Goal: Task Accomplishment & Management: Complete application form

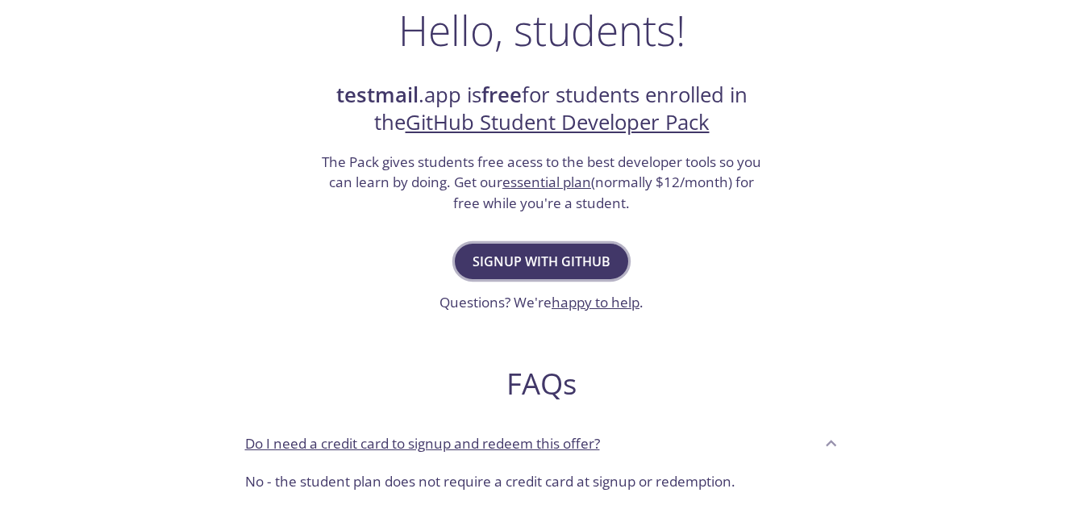
click at [565, 261] on span "Signup with GitHub" at bounding box center [542, 261] width 138 height 23
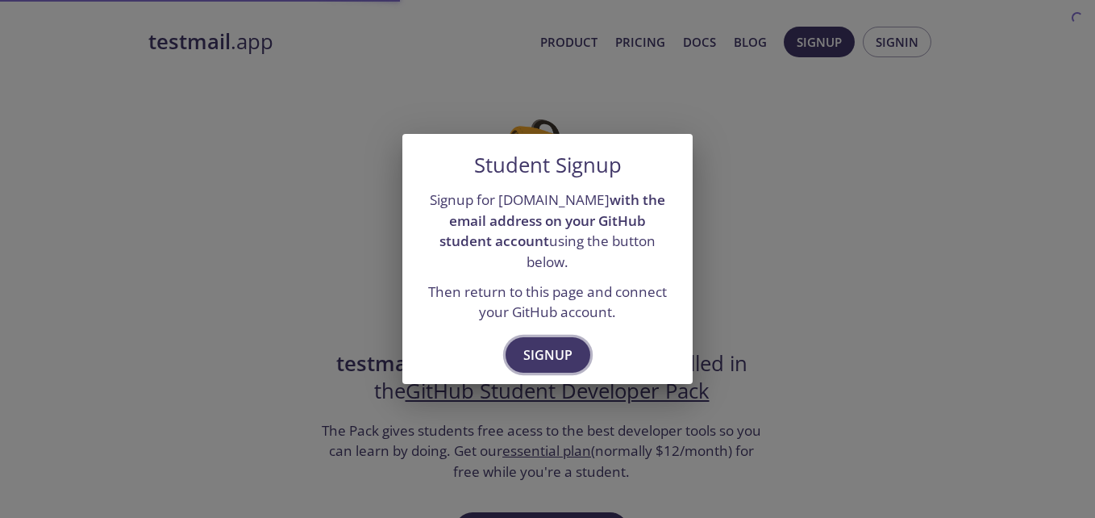
click at [554, 351] on span "Signup" at bounding box center [548, 355] width 49 height 23
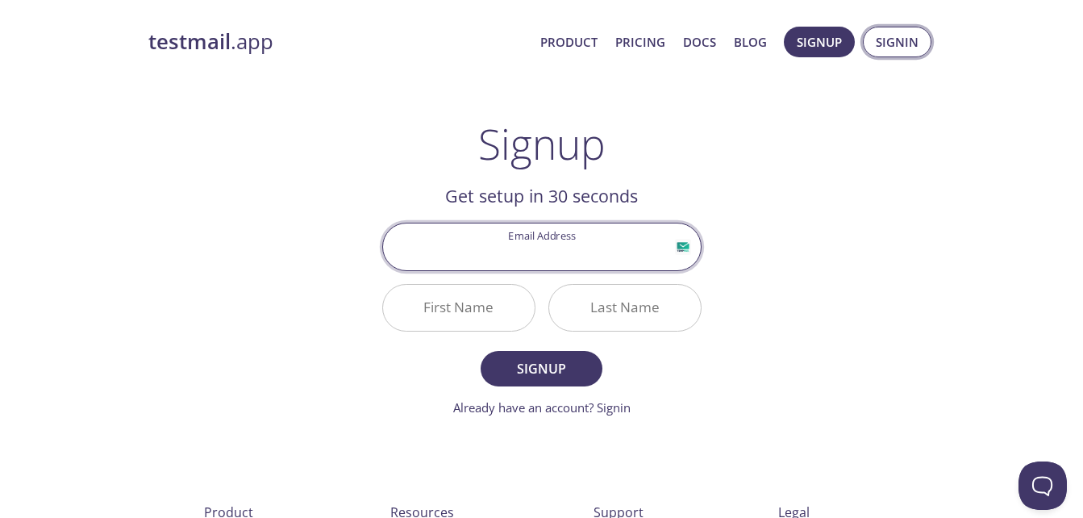
click at [903, 40] on span "Signin" at bounding box center [897, 41] width 43 height 21
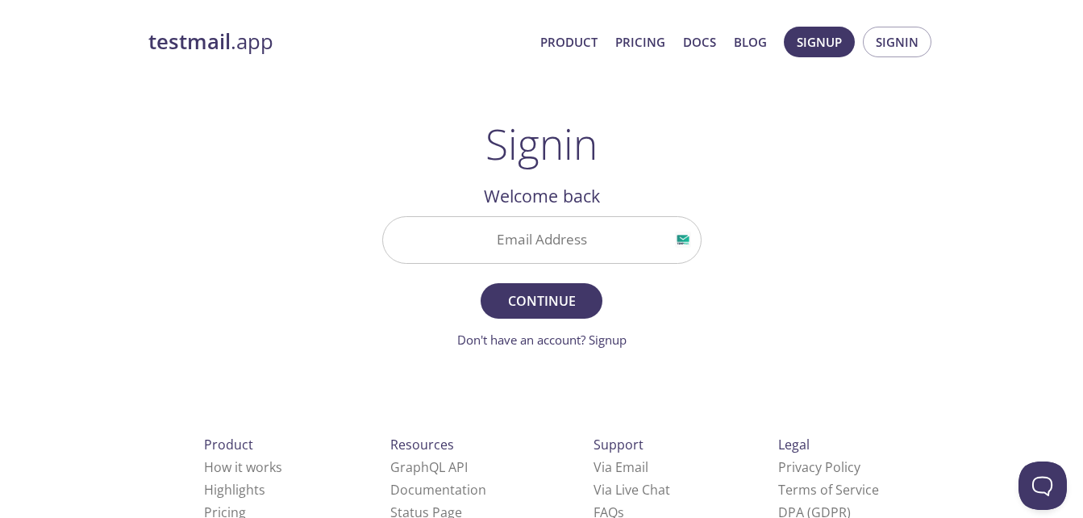
click at [545, 216] on div at bounding box center [541, 240] width 319 height 48
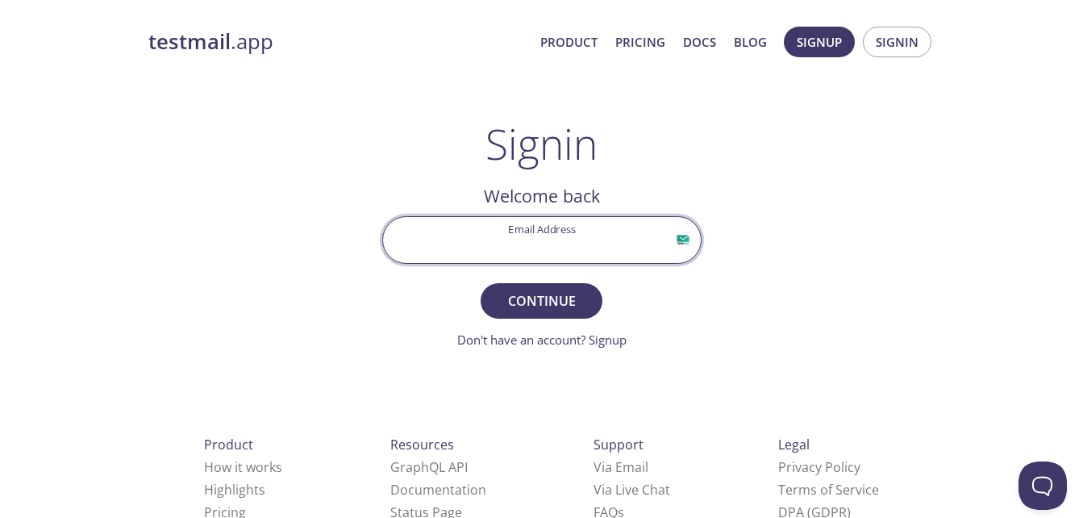
click at [542, 245] on input "Email Address" at bounding box center [542, 240] width 318 height 46
type input "[EMAIL_ADDRESS][DOMAIN_NAME]"
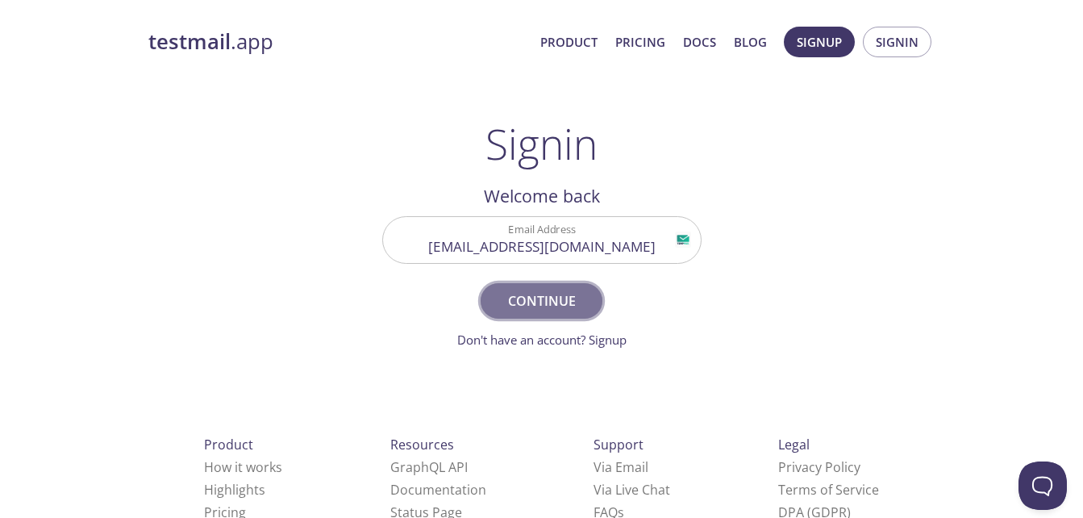
click at [549, 297] on span "Continue" at bounding box center [542, 301] width 86 height 23
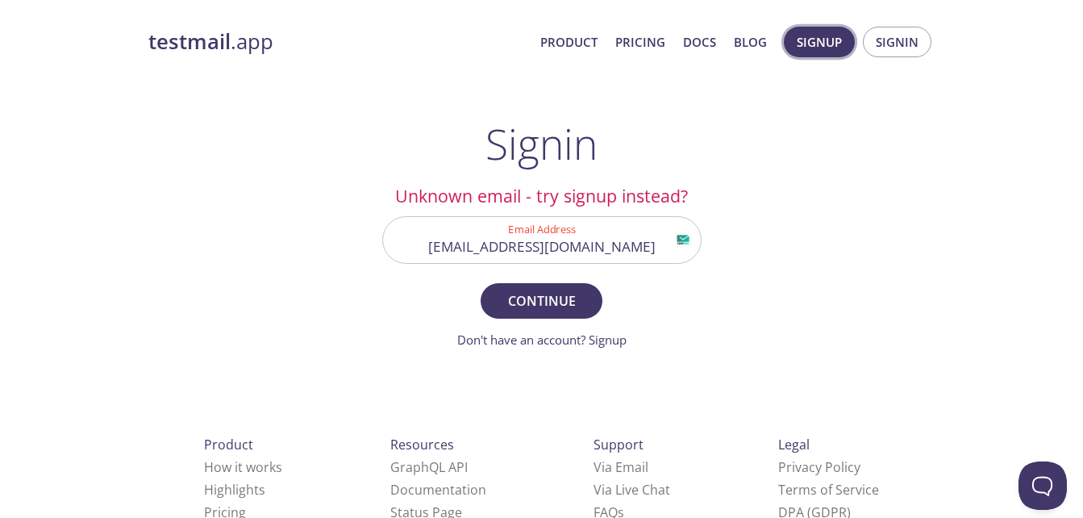
click at [803, 35] on span "Signup" at bounding box center [819, 41] width 45 height 21
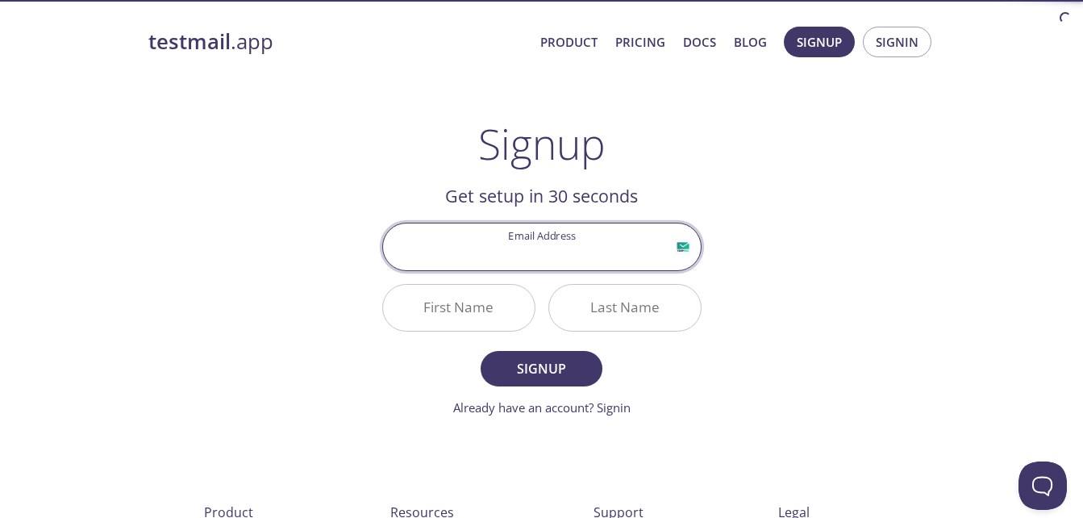
click at [541, 248] on input "Email Address" at bounding box center [542, 246] width 318 height 46
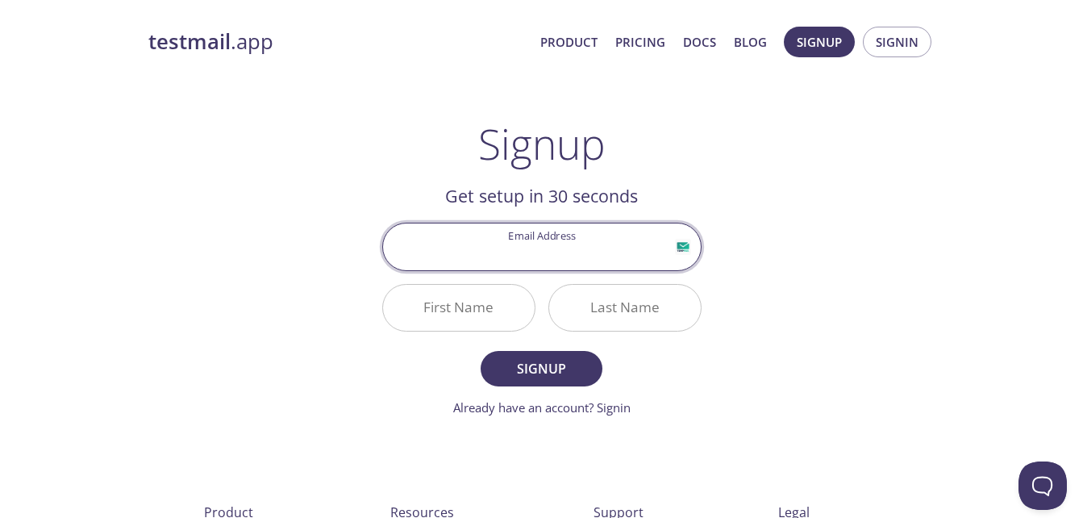
type input "2021wa86631@wilp.bits-pilani.ac.in"
click at [483, 319] on input "First Name" at bounding box center [459, 308] width 152 height 46
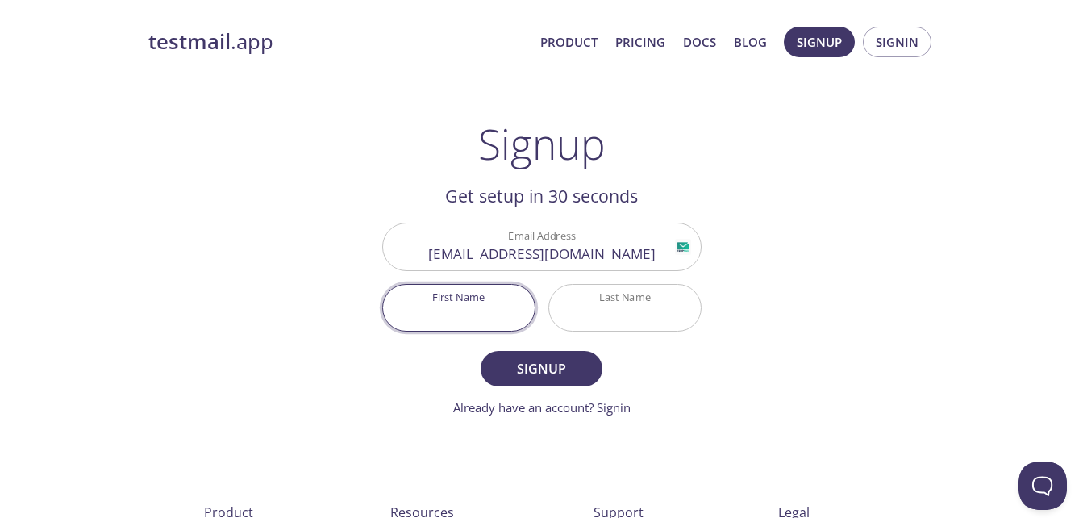
type input "Advaith"
type input "Aithal"
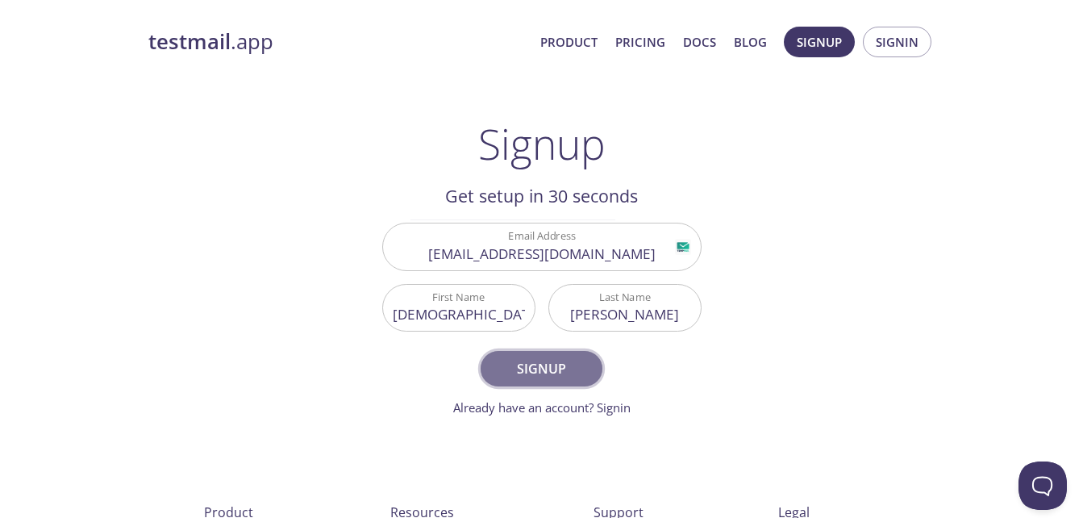
click at [517, 366] on span "Signup" at bounding box center [542, 368] width 86 height 23
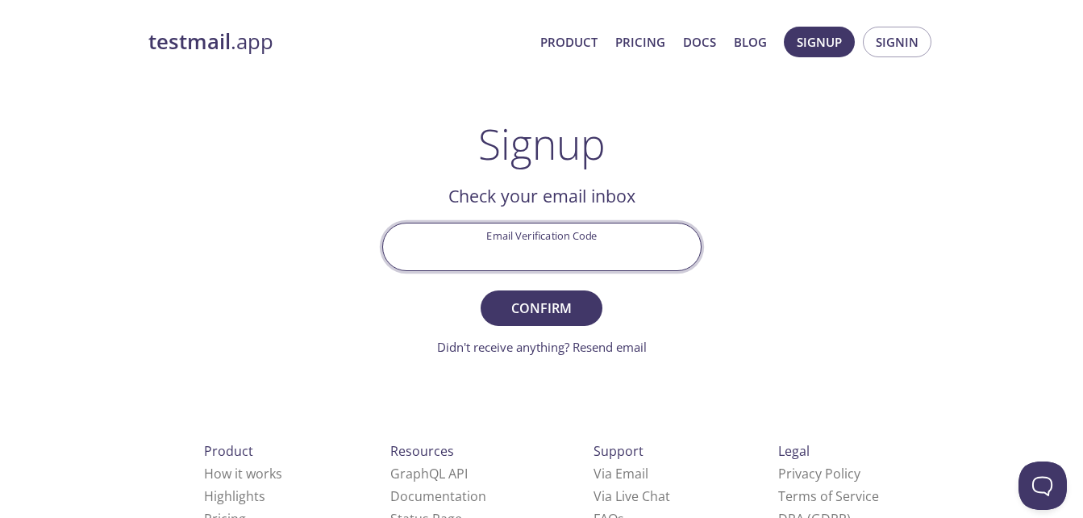
click at [536, 253] on input "Email Verification Code" at bounding box center [542, 246] width 318 height 46
click at [521, 257] on input "Email Verification Code" at bounding box center [542, 246] width 318 height 46
paste input "XT5EFZ3"
type input "XT5EFZ3"
click at [554, 298] on span "Confirm" at bounding box center [542, 308] width 86 height 23
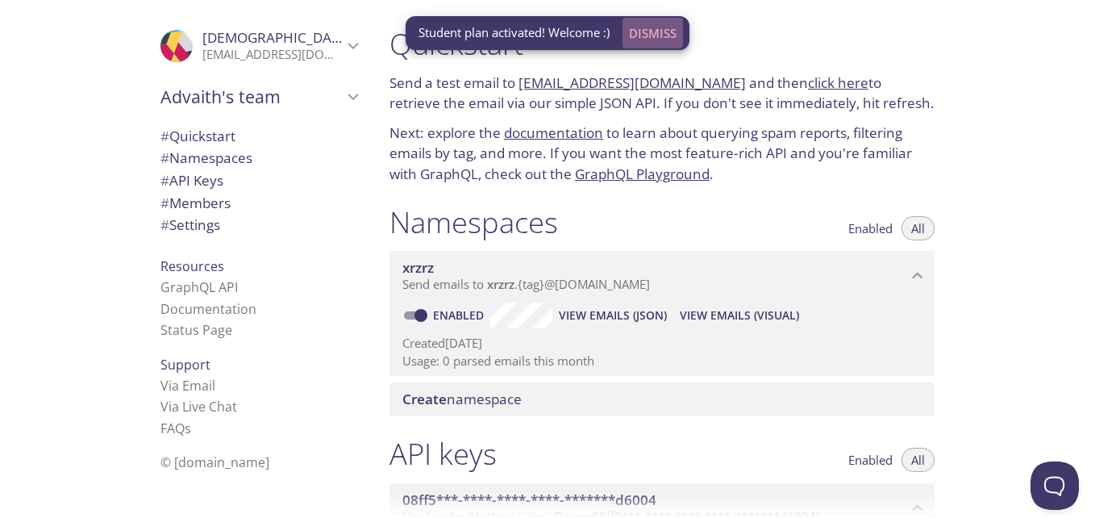
click at [669, 31] on span "Dismiss" at bounding box center [653, 33] width 48 height 21
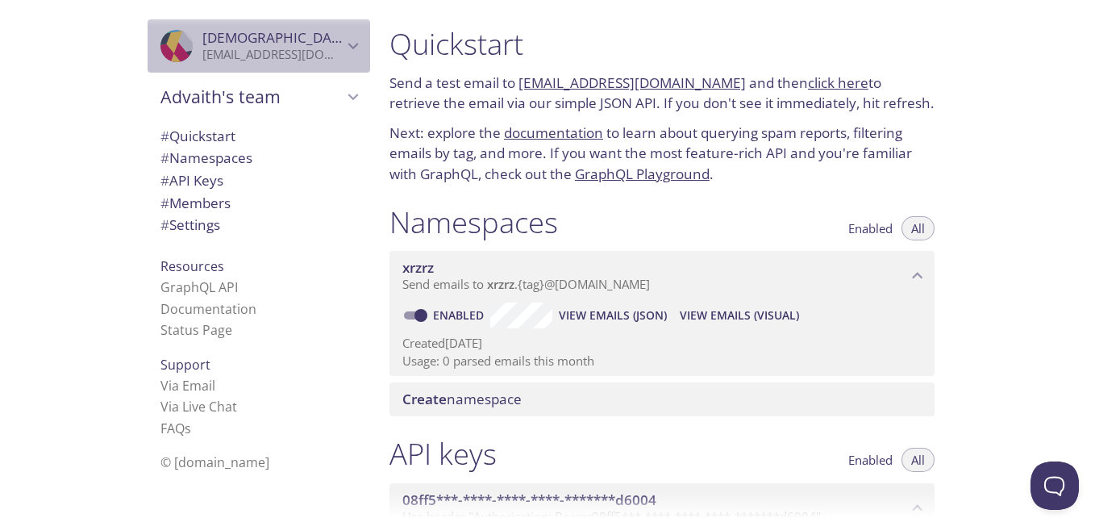
click at [348, 40] on icon "Advaith Aithal" at bounding box center [353, 45] width 21 height 21
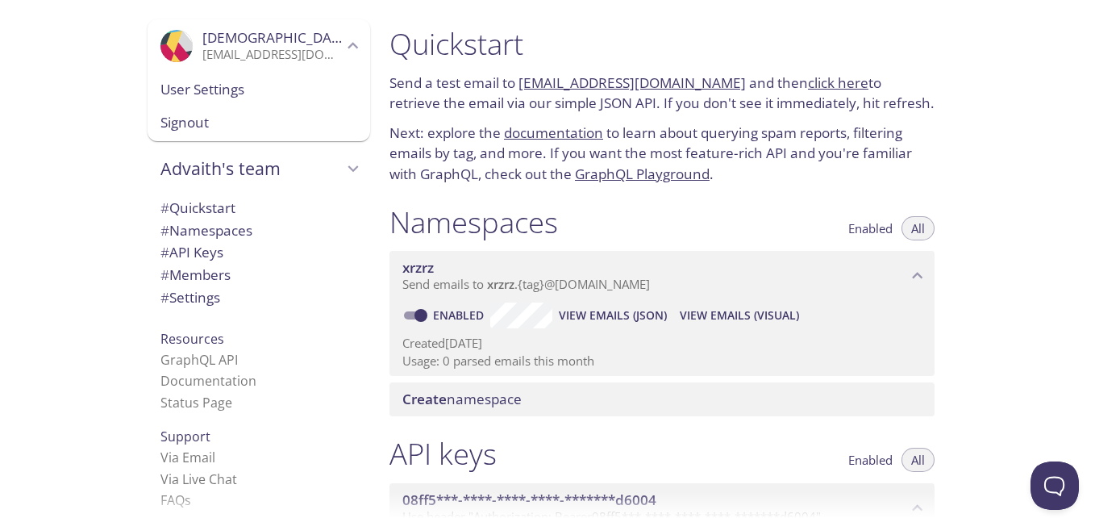
click at [348, 40] on icon "Advaith Aithal" at bounding box center [353, 45] width 21 height 21
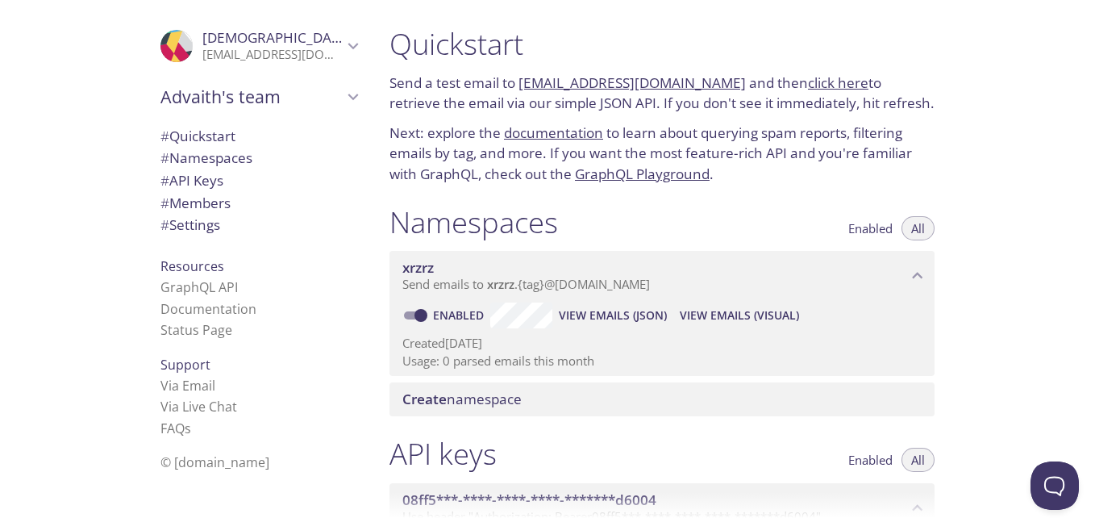
scroll to position [629, 0]
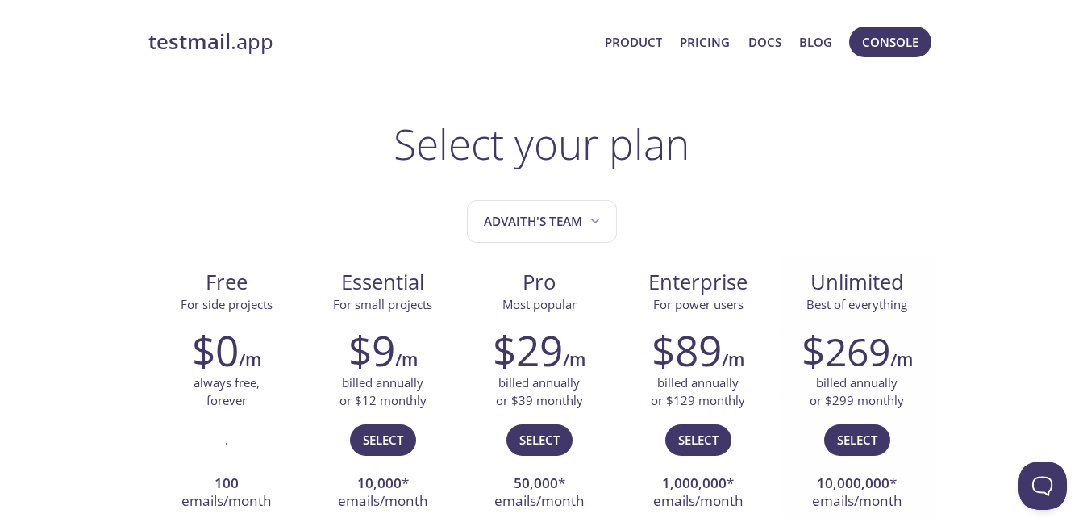
scroll to position [269, 0]
